Goal: Information Seeking & Learning: Learn about a topic

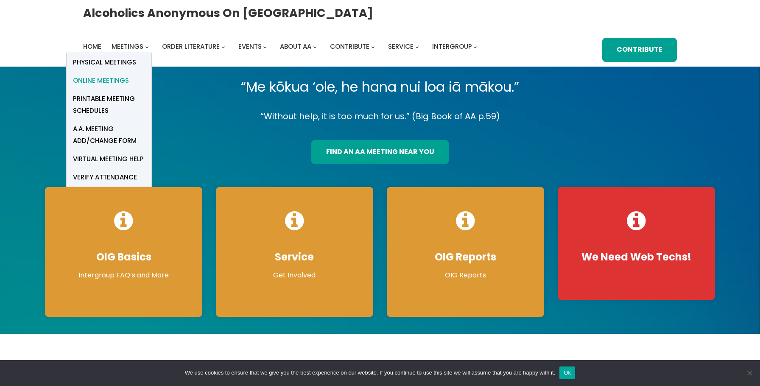
click at [119, 78] on span "Online Meetings" at bounding box center [101, 81] width 56 height 12
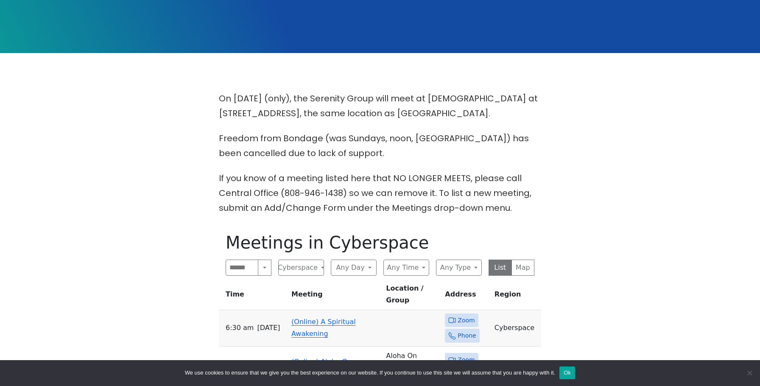
scroll to position [197, 0]
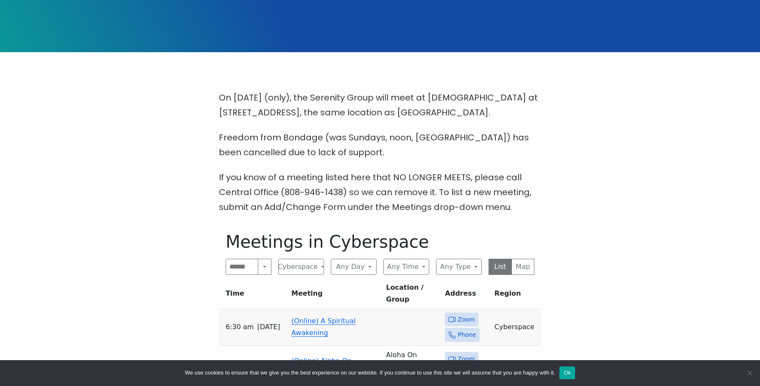
click at [312, 318] on link "(Online) A Spiritual Awakening" at bounding box center [323, 327] width 64 height 20
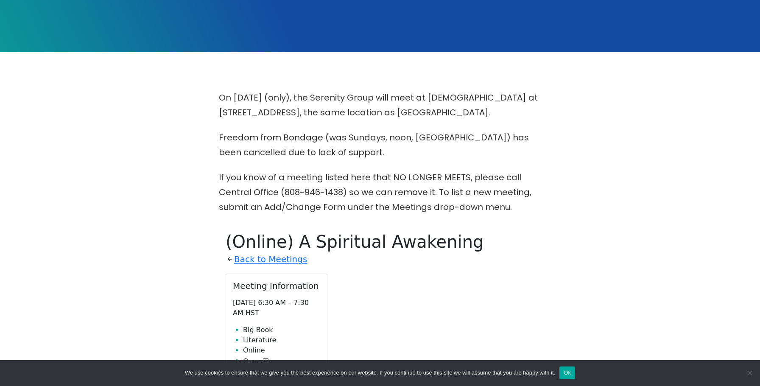
scroll to position [421, 0]
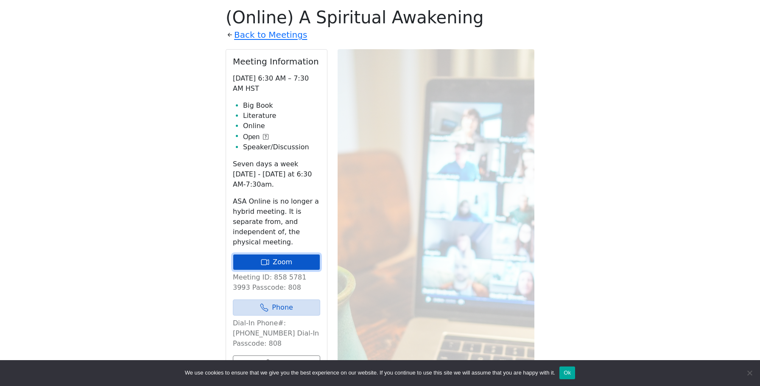
click at [283, 260] on link "Zoom" at bounding box center [276, 262] width 87 height 16
